Goal: Information Seeking & Learning: Find specific fact

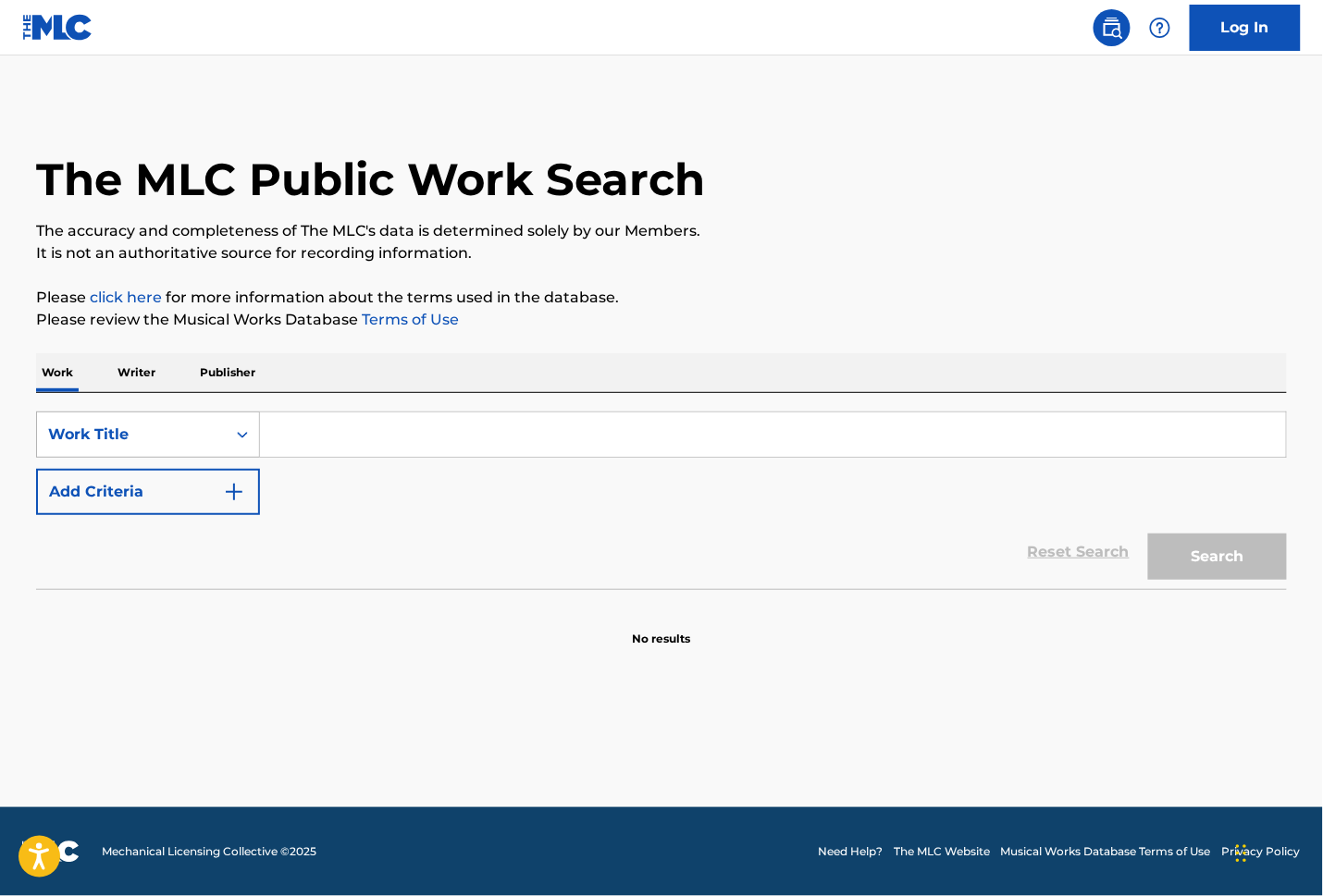
click at [222, 436] on div "Work Title" at bounding box center [131, 434] width 189 height 35
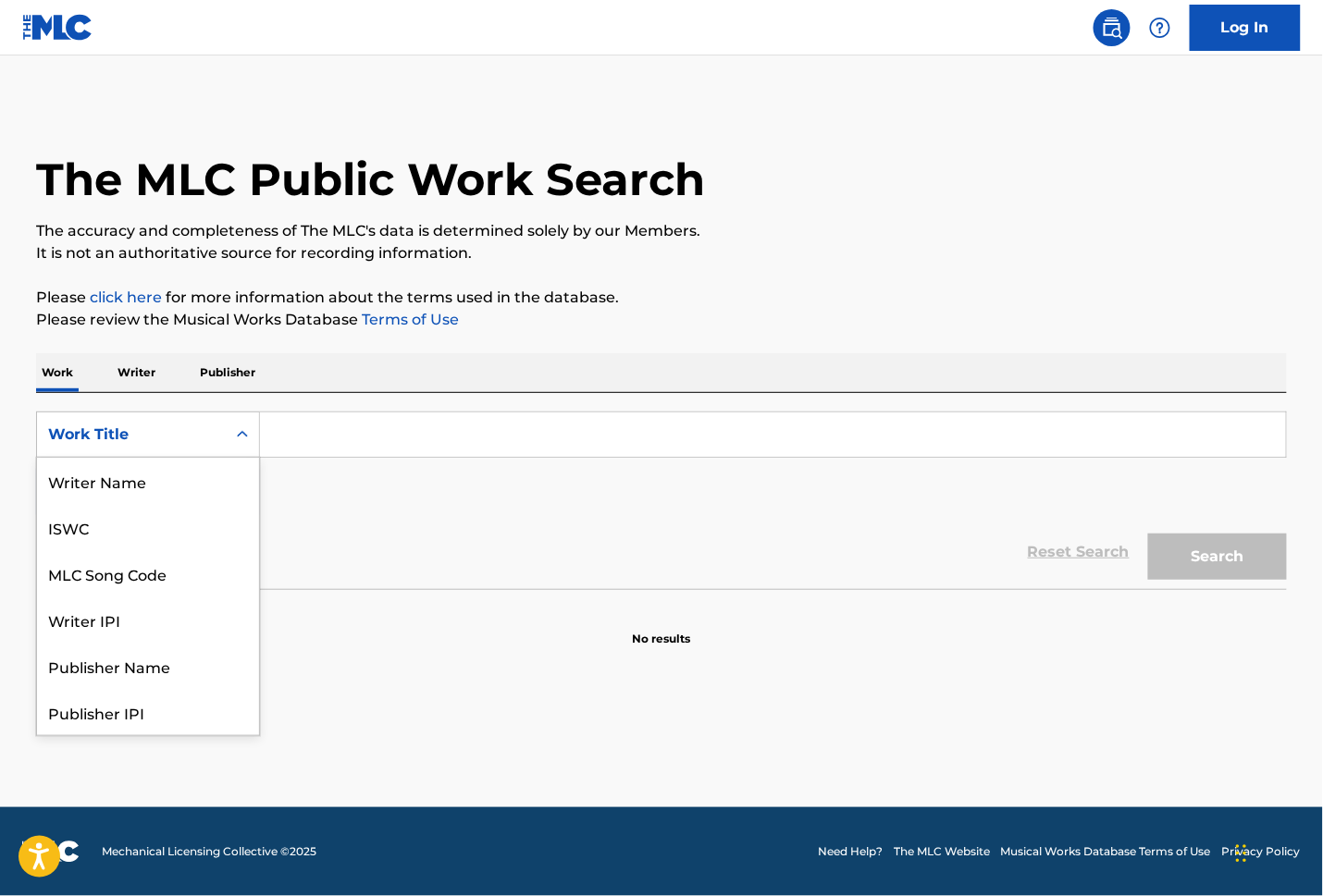
scroll to position [93, 0]
click at [238, 431] on icon "Search Form" at bounding box center [242, 434] width 18 height 18
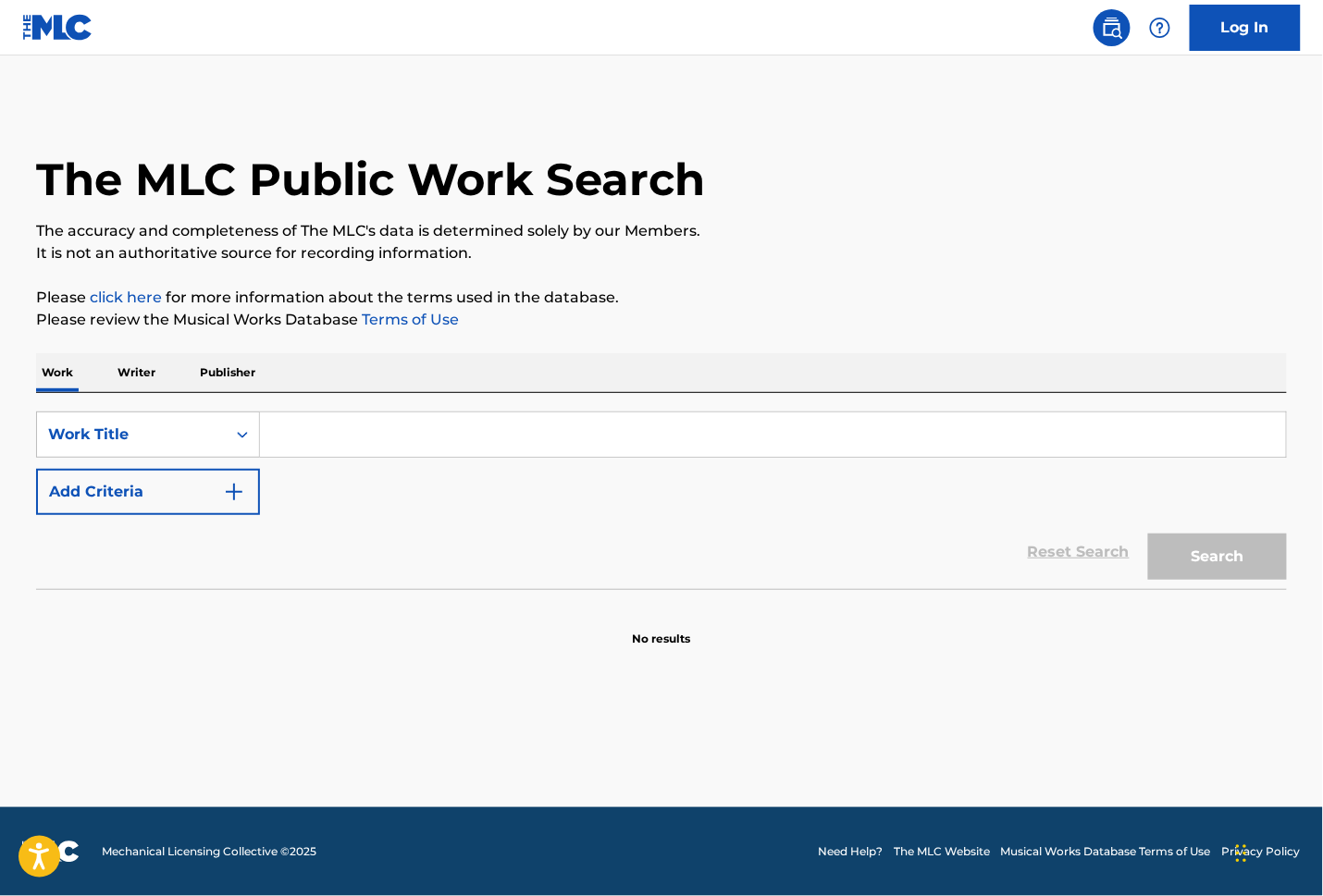
click at [300, 433] on input "Search Form" at bounding box center [773, 434] width 1026 height 45
paste input "Take Your Time"
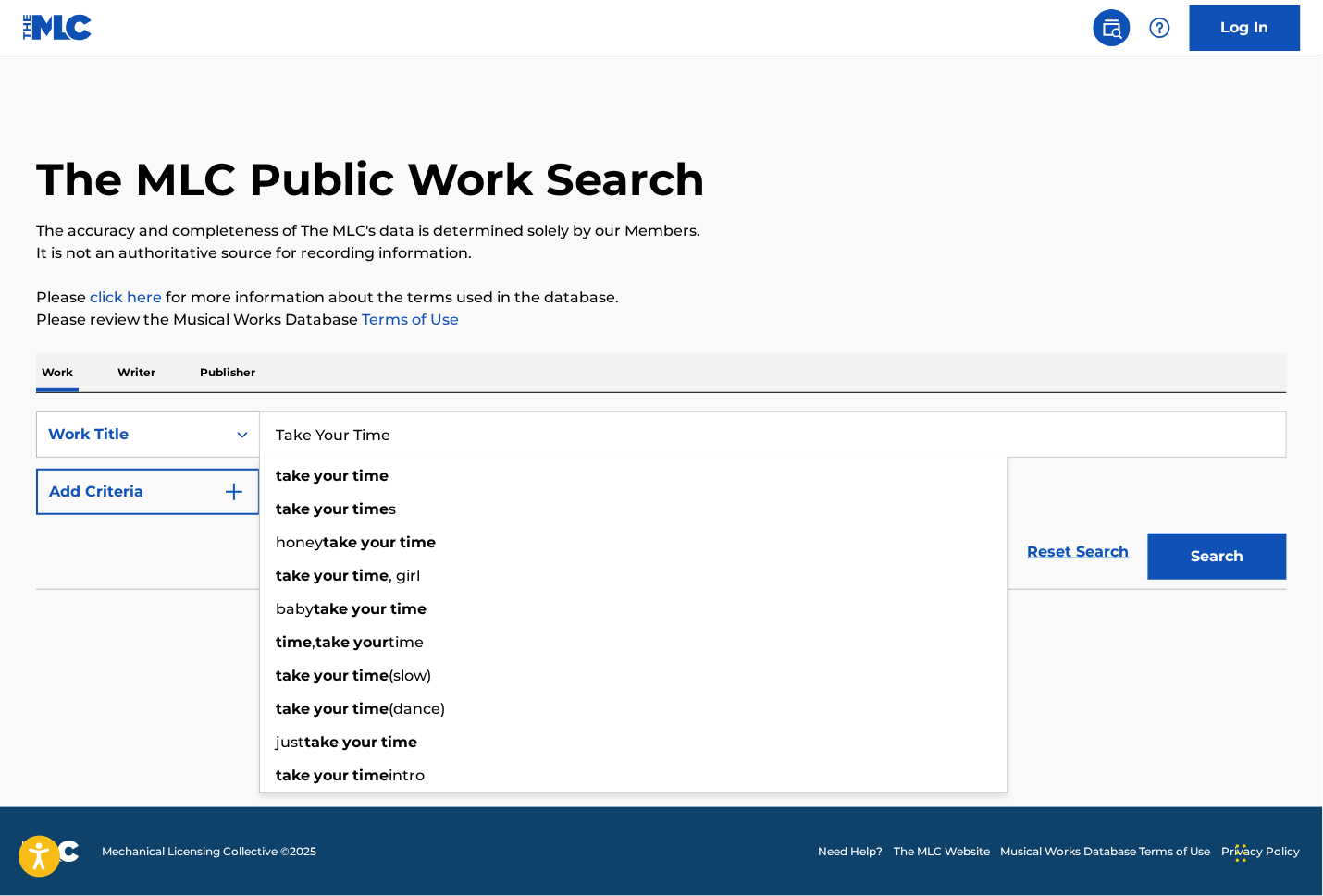
type input "Take Your Time"
click at [241, 493] on img "Search Form" at bounding box center [233, 492] width 22 height 22
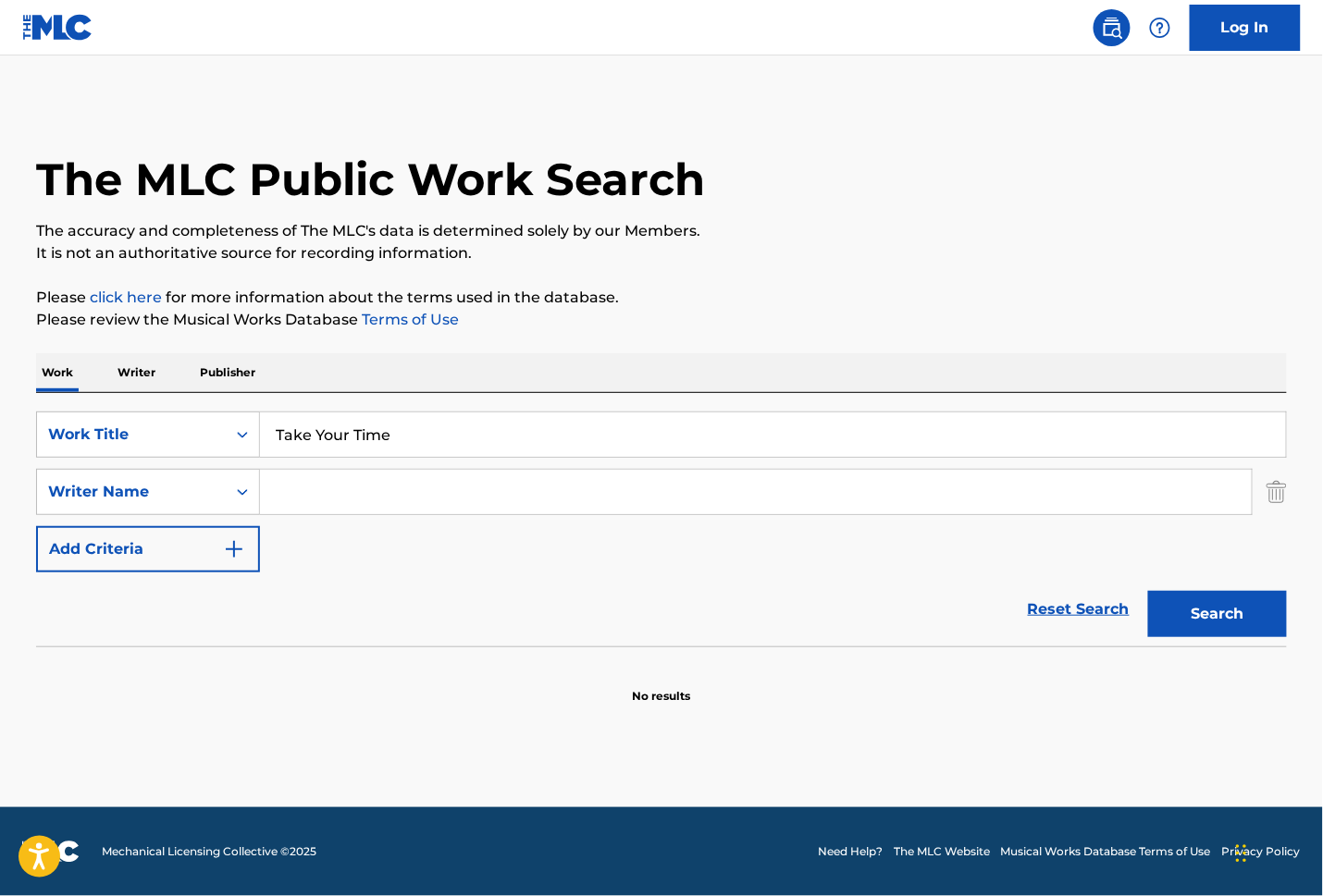
click at [440, 501] on input "Search Form" at bounding box center [756, 493] width 992 height 45
paste input "[PERSON_NAME]"
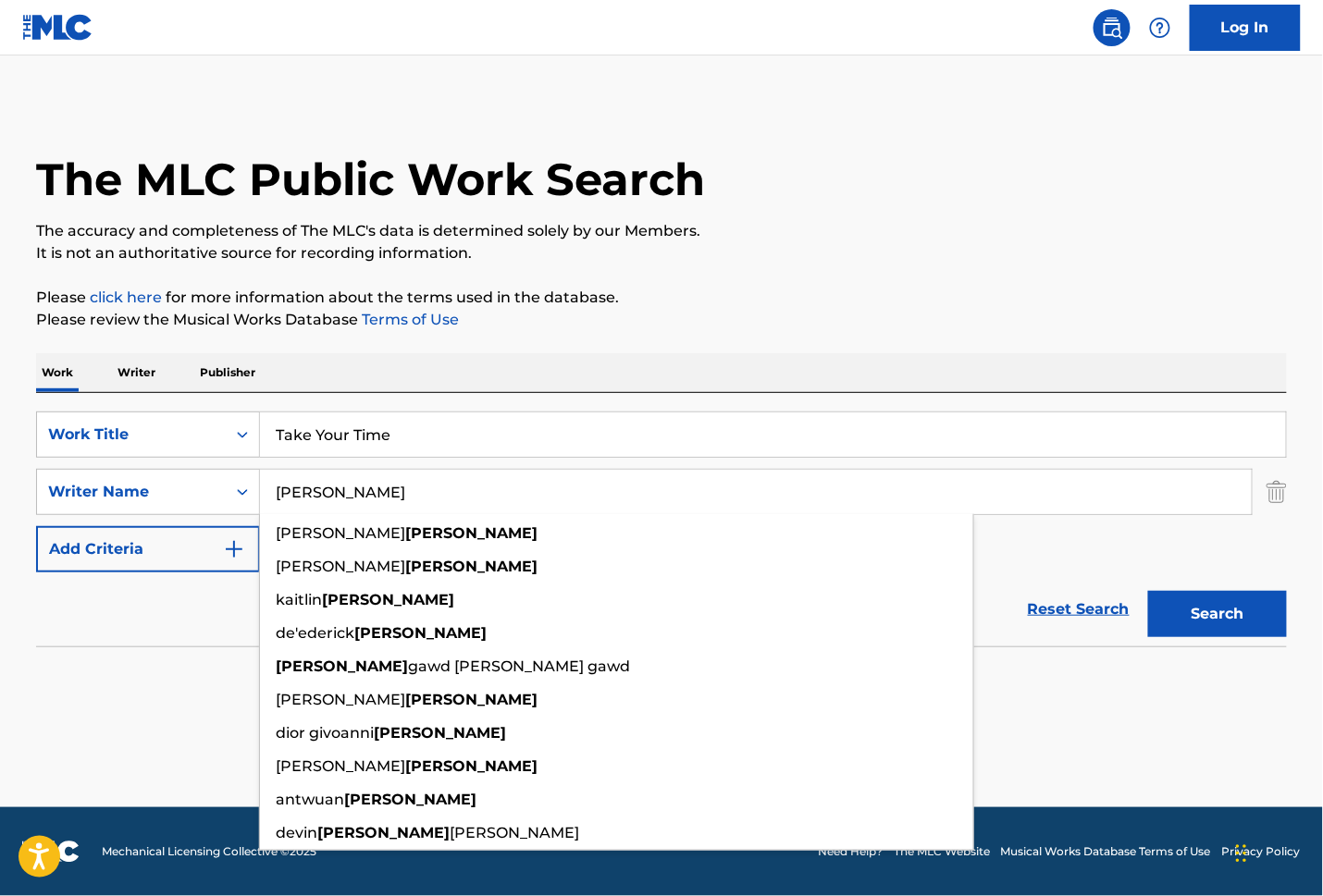
type input "[PERSON_NAME]"
click at [1219, 618] on button "Search" at bounding box center [1217, 614] width 138 height 46
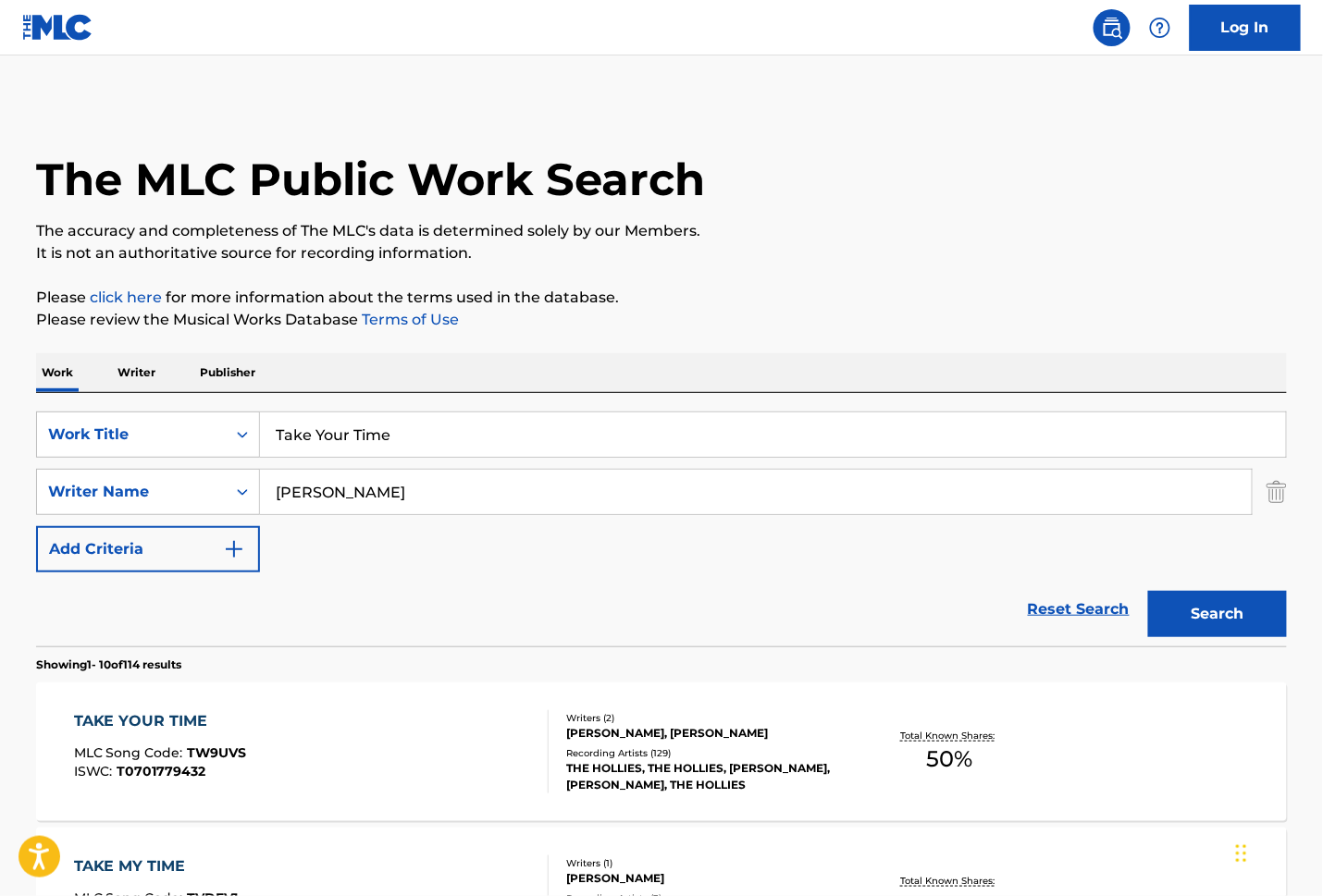
click at [249, 740] on div "TAKE YOUR TIME MLC Song Code : TW9UVS ISWC : T0701779432" at bounding box center [311, 752] width 475 height 83
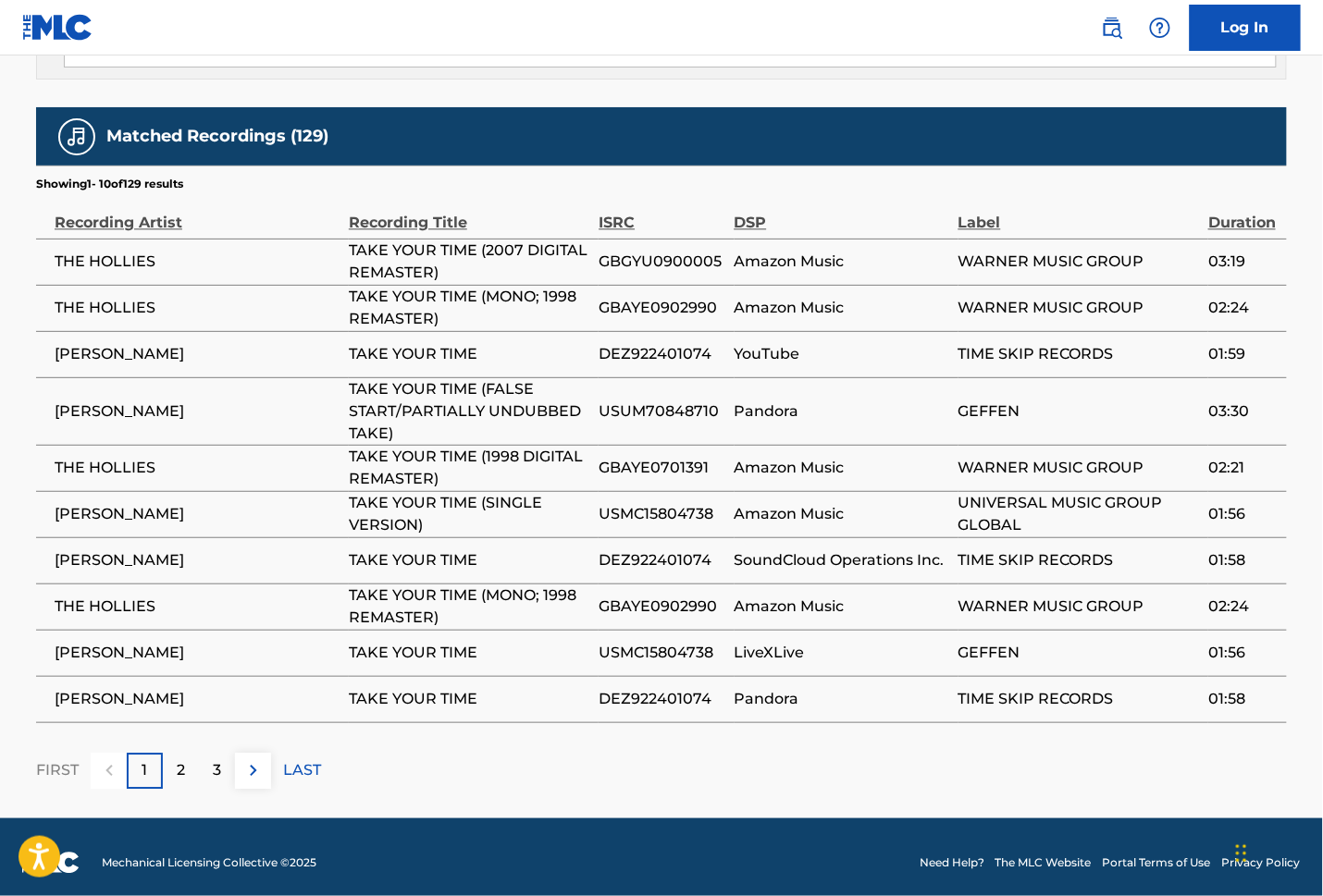
scroll to position [1128, 0]
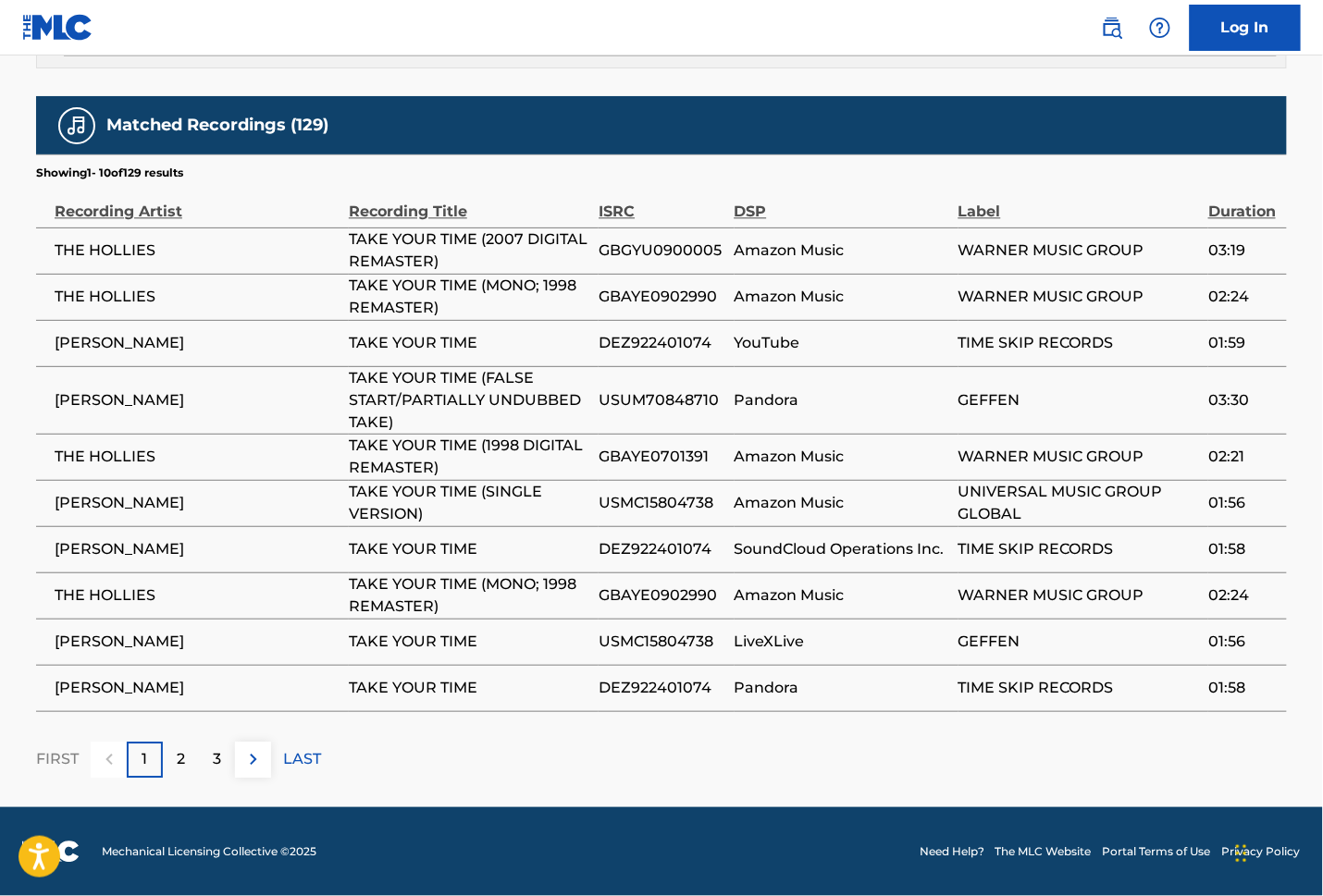
click at [177, 770] on p "2" at bounding box center [181, 759] width 9 height 22
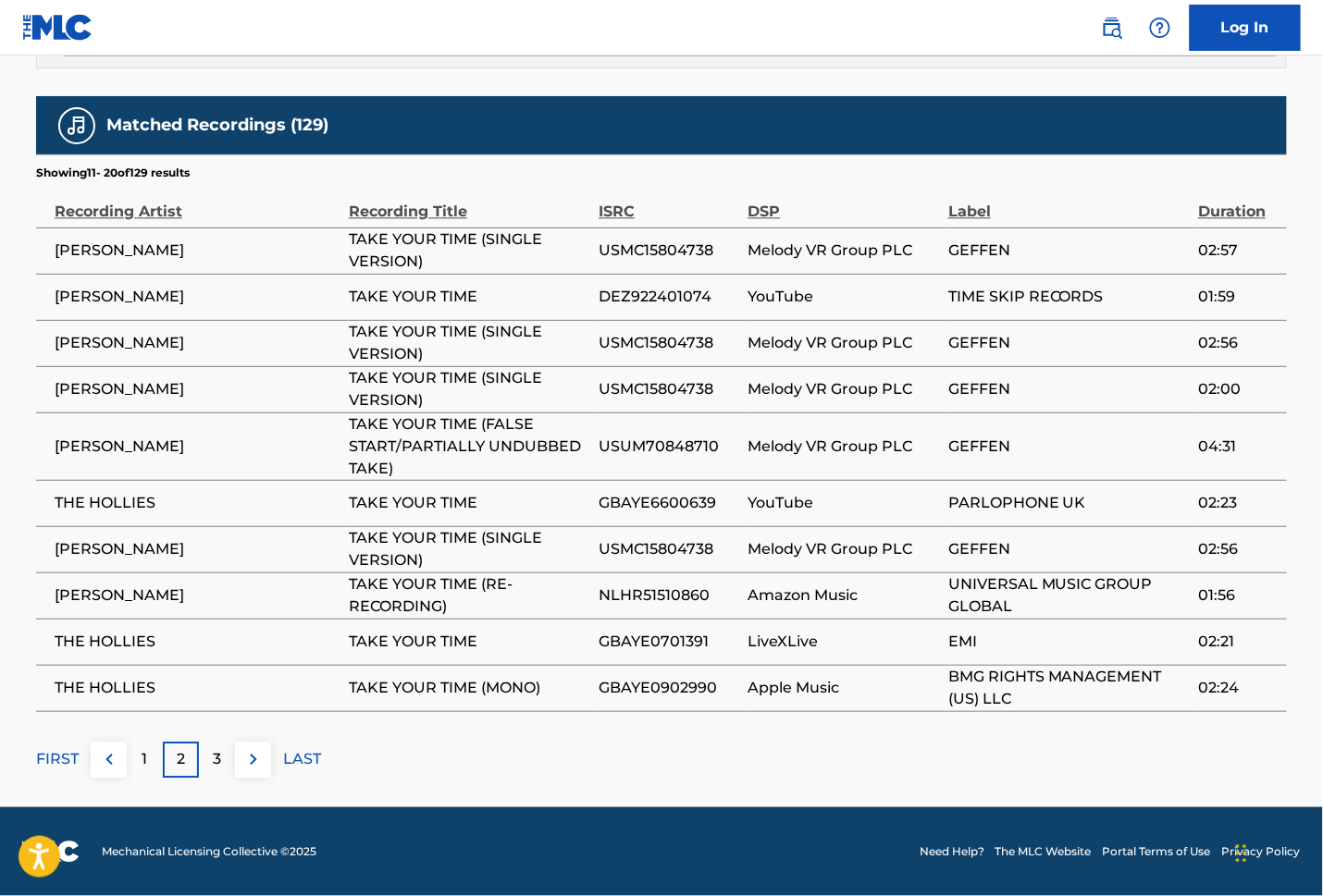
click at [220, 753] on p "3" at bounding box center [217, 759] width 9 height 22
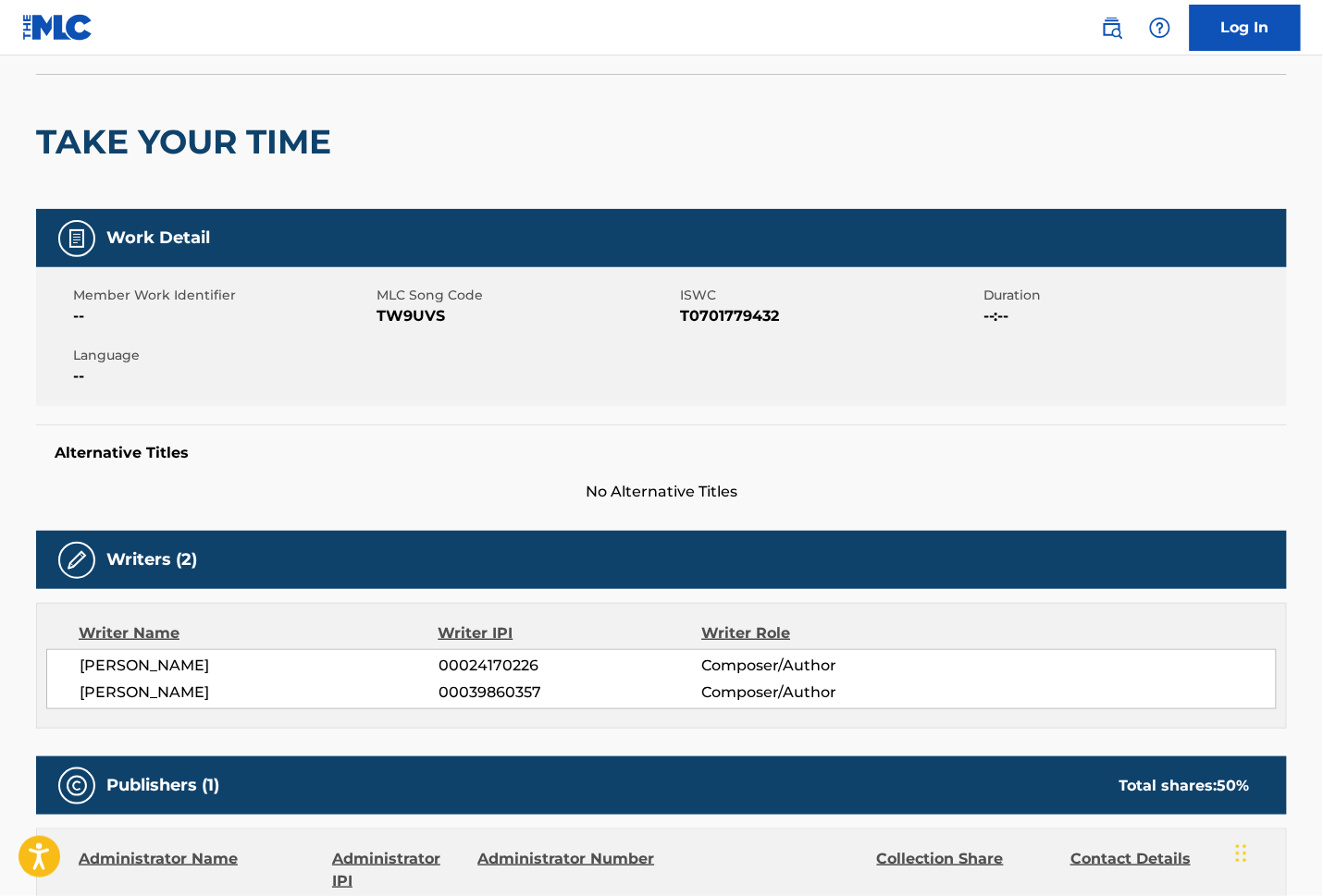
scroll to position [0, 0]
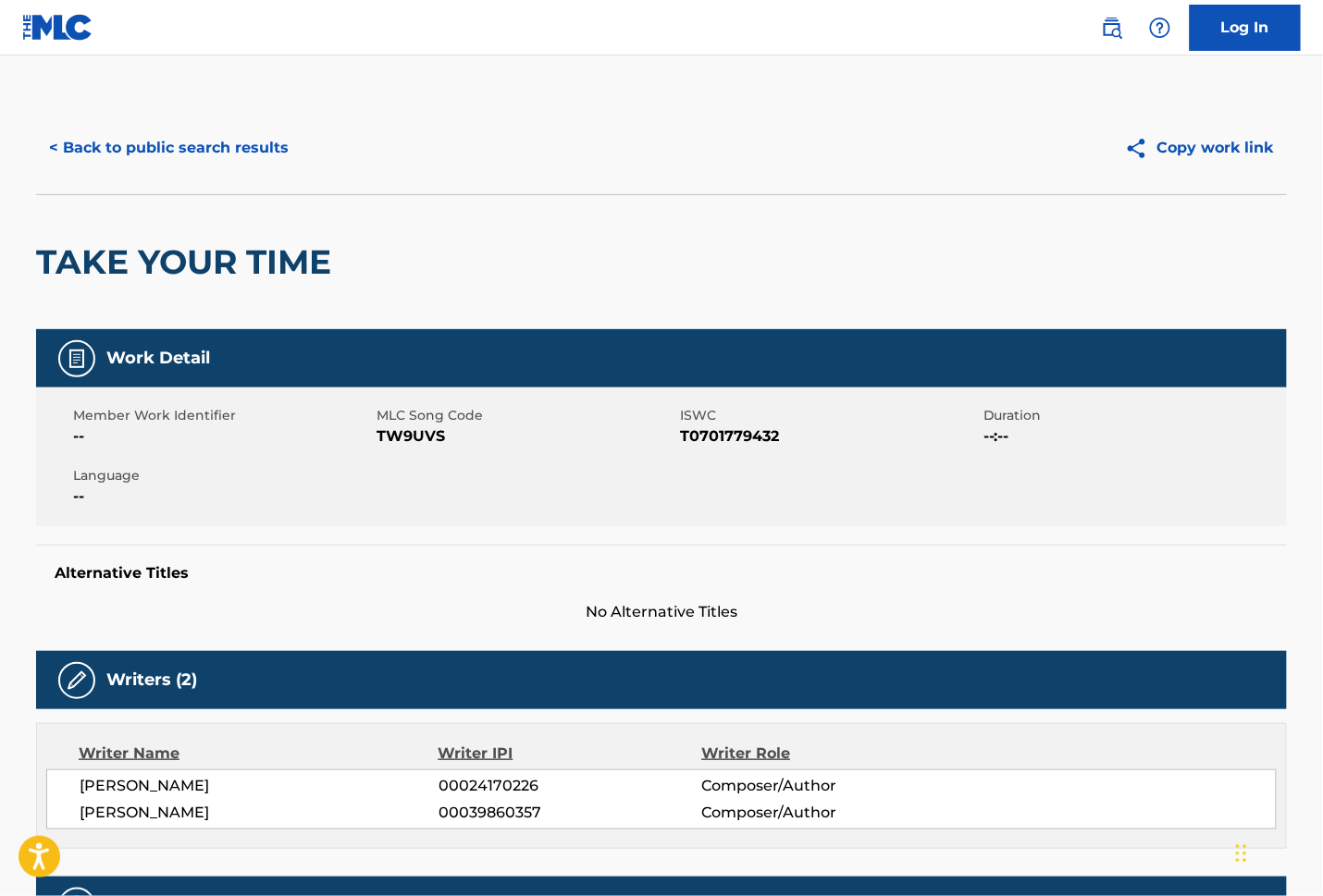
click at [163, 136] on button "< Back to public search results" at bounding box center [168, 148] width 265 height 46
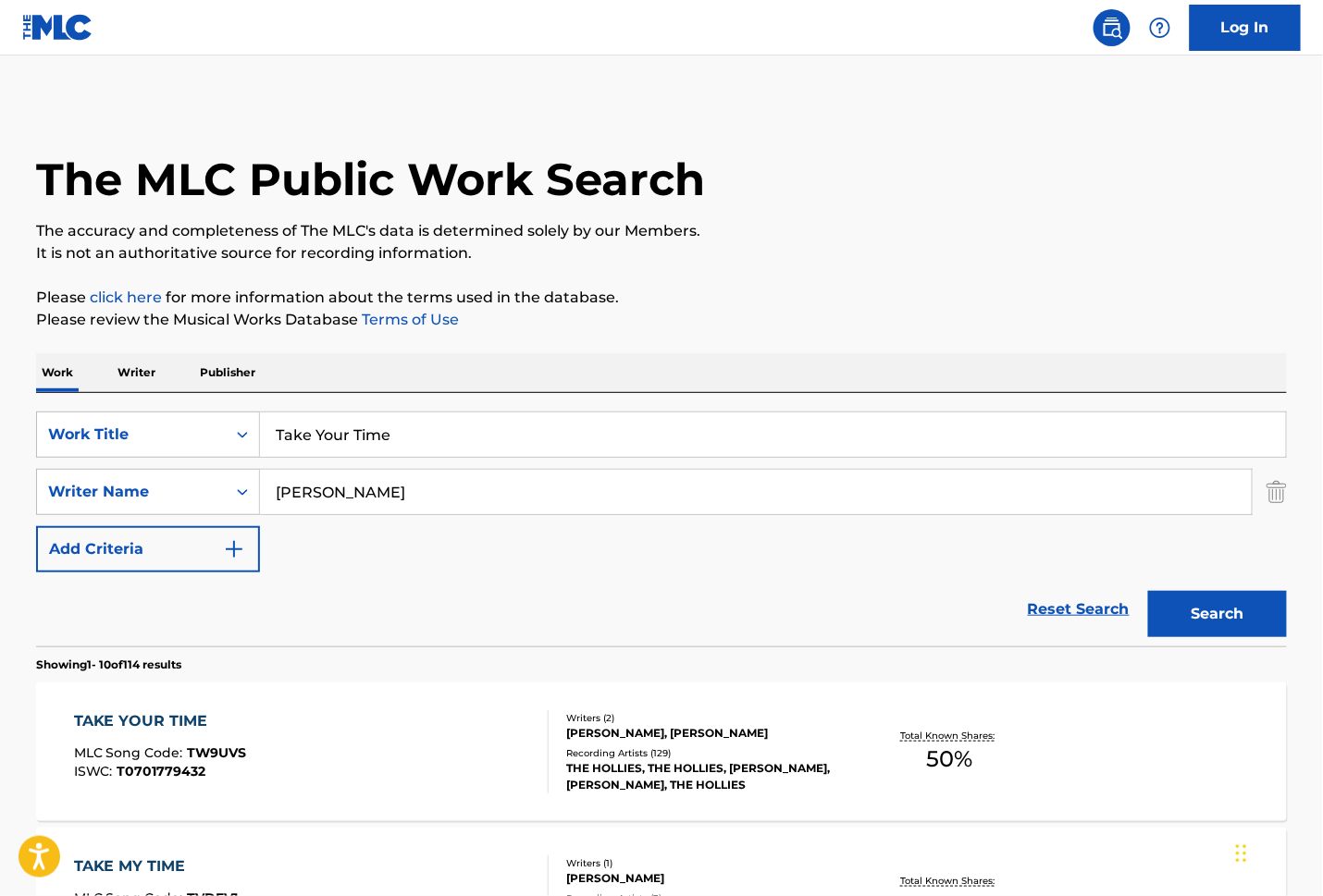
scroll to position [123, 0]
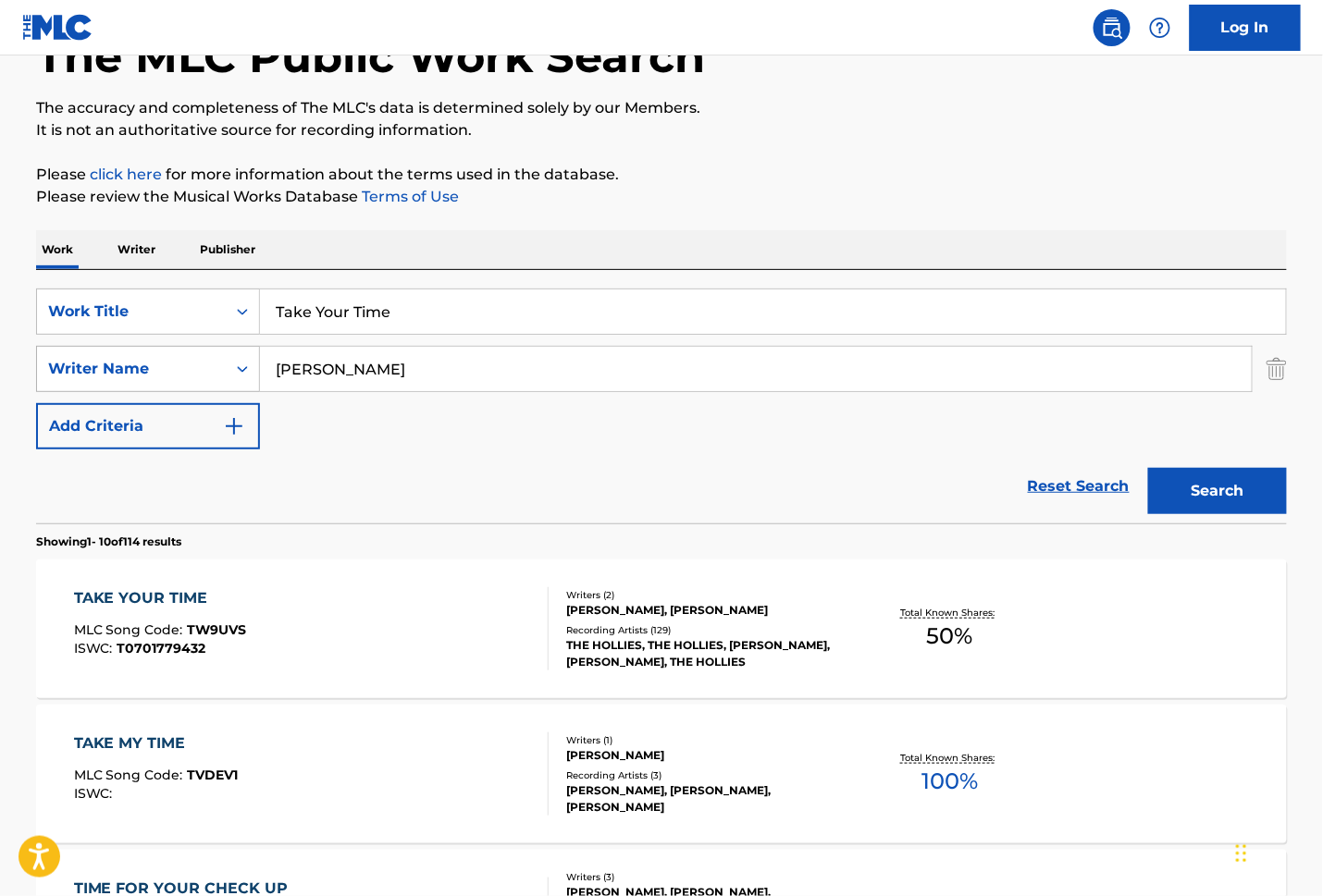
click at [234, 373] on icon "Search Form" at bounding box center [242, 369] width 18 height 18
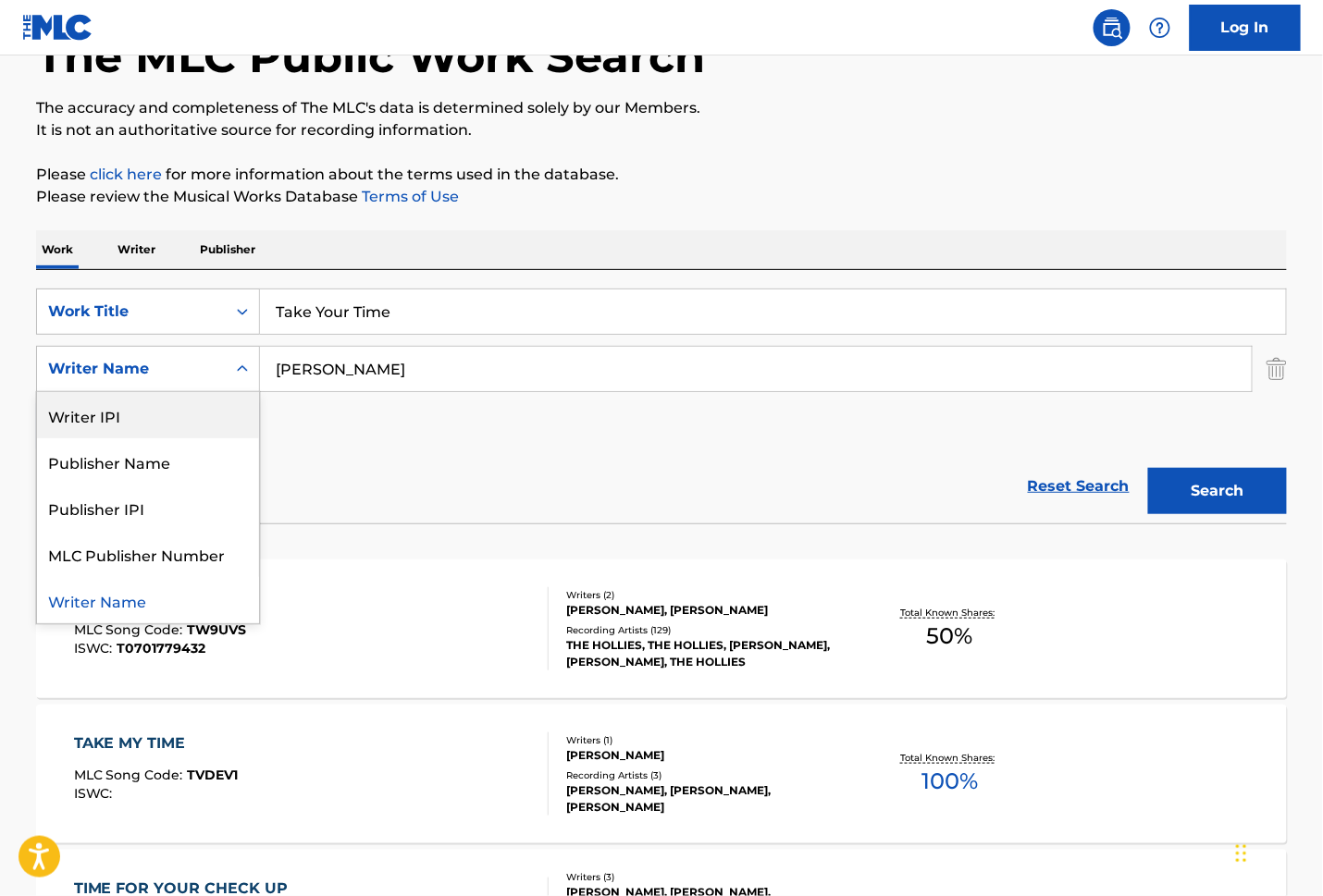
click at [405, 485] on div "Reset Search Search" at bounding box center [661, 487] width 1250 height 74
